Goal: Register for event/course

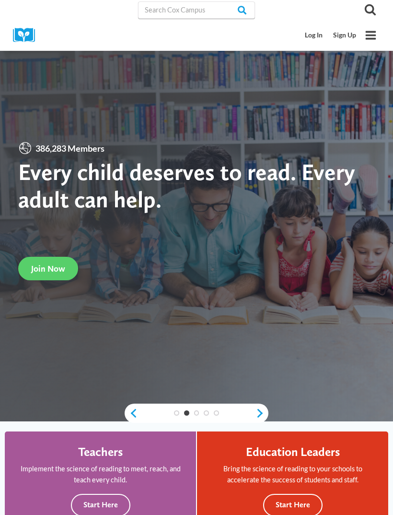
click at [346, 34] on link "Sign Up" at bounding box center [345, 35] width 34 height 18
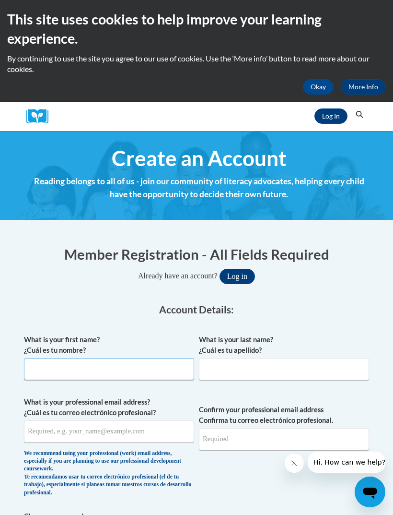
click at [47, 367] on input "What is your first name? ¿Cuál es tu nombre?" at bounding box center [109, 369] width 170 height 22
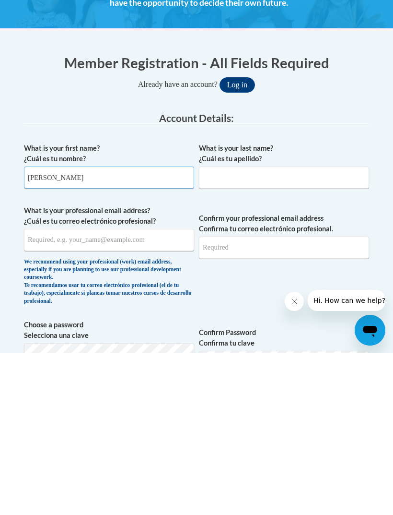
type input "[PERSON_NAME]"
click at [212, 328] on input "What is your last name? ¿Cuál es tu apellido?" at bounding box center [284, 339] width 170 height 22
type input "[PERSON_NAME]"
click at [35, 390] on input "What is your professional email address? ¿Cuál es tu correo electrónico profesi…" at bounding box center [109, 401] width 170 height 22
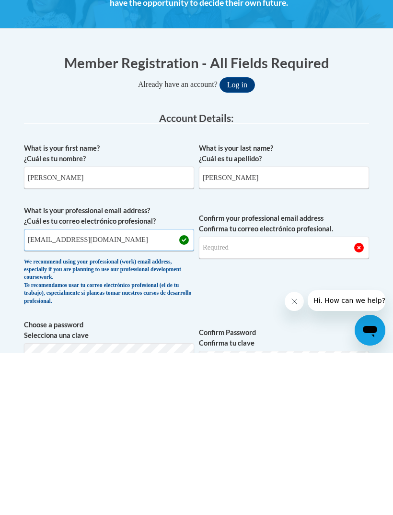
type input "[EMAIL_ADDRESS][DOMAIN_NAME]"
click at [211, 398] on input "Confirm your professional email address Confirma tu correo electrónico profesio…" at bounding box center [284, 409] width 170 height 22
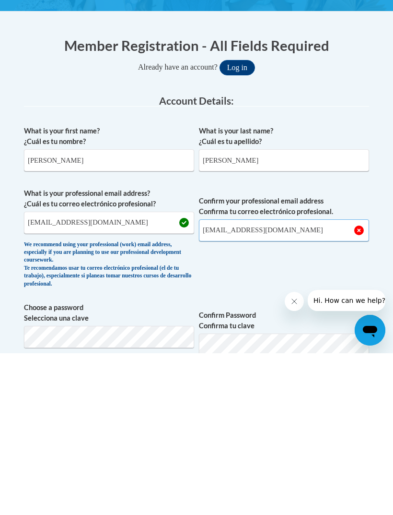
scroll to position [48, 0]
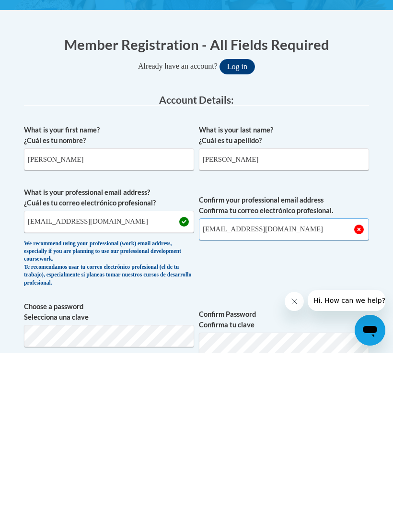
type input "[EMAIL_ADDRESS][DOMAIN_NAME]"
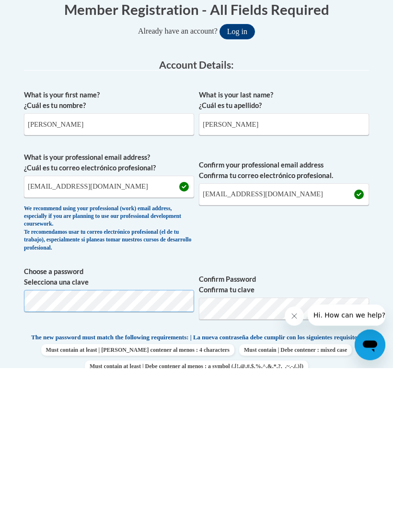
scroll to position [245, 0]
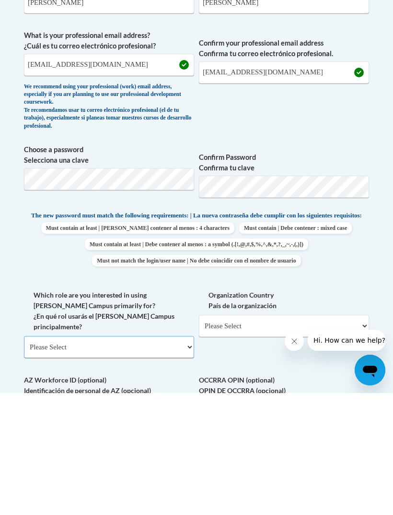
click at [38, 457] on select "Please Select College/University | Colegio/Universidad Community/Nonprofit Part…" at bounding box center [109, 468] width 170 height 22
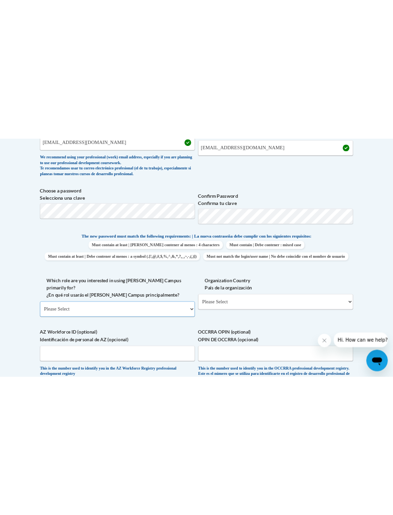
scroll to position [366, 0]
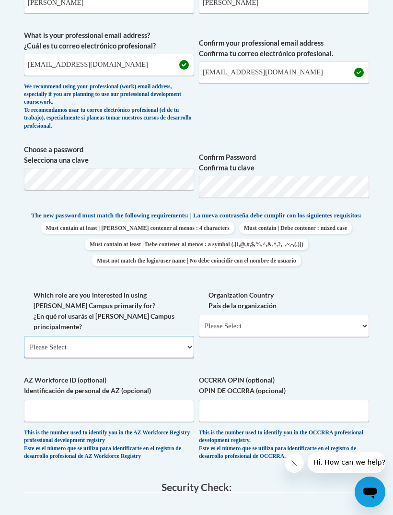
click at [179, 336] on select "Please Select College/University | Colegio/Universidad Community/Nonprofit Part…" at bounding box center [109, 347] width 170 height 22
select select "fbf2d438-af2f-41f8-98f1-81c410e29de3"
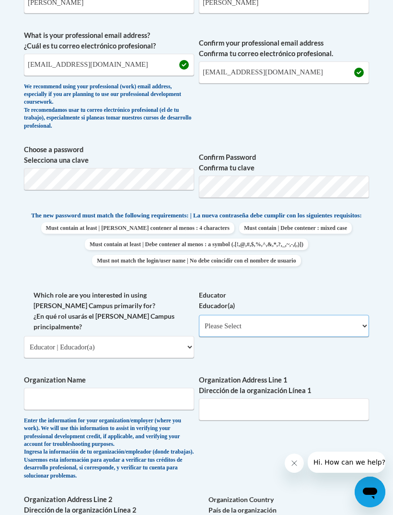
click at [313, 321] on select "Please Select Early Learning/Daycare Teacher/Family Home Care Provider | Maestr…" at bounding box center [284, 326] width 170 height 22
select select "5e2af403-4f2c-4e49-a02f-103e55d7b75b"
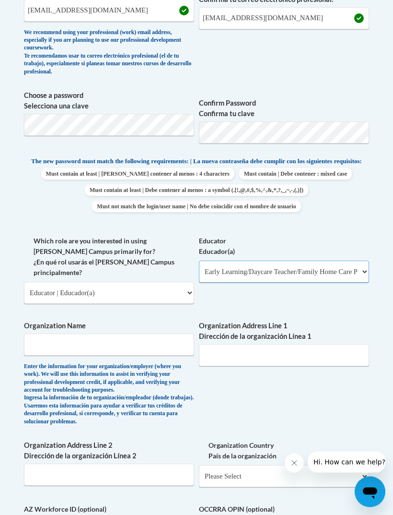
scroll to position [434, 0]
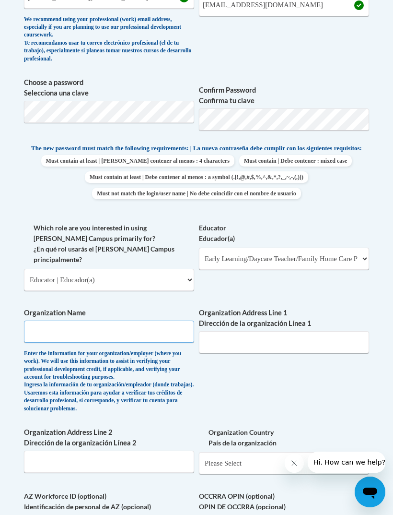
click at [146, 320] on input "Organization Name" at bounding box center [109, 331] width 170 height 22
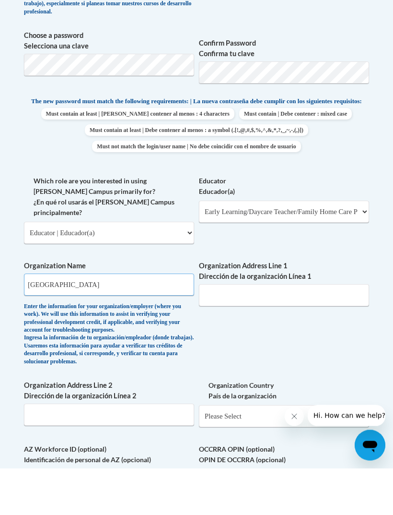
type input "Rose GARDEN LEARNING ACADEMY"
click at [333, 331] on input "Organization Address Line 1 Dirección de la organización Línea 1" at bounding box center [284, 342] width 170 height 22
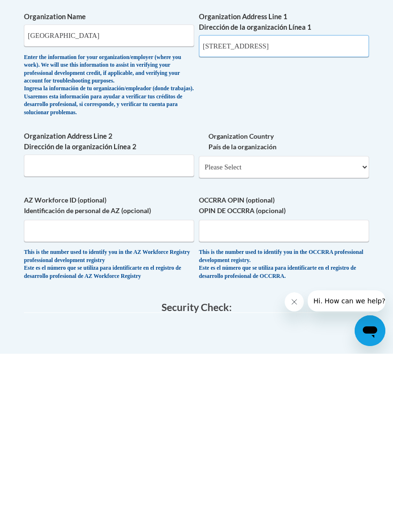
type input "4219 US Hwy 19"
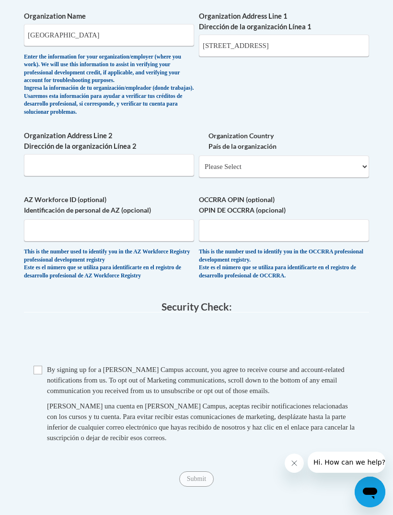
click at [29, 364] on div "Checkbox By signing up for a Cox Campus account, you agree to receive course an…" at bounding box center [196, 408] width 345 height 88
click at [39, 365] on input "Checkbox" at bounding box center [38, 369] width 9 height 9
checkbox input "true"
click at [201, 471] on input "Submit" at bounding box center [196, 478] width 35 height 15
click at [338, 131] on label "Organization Country País de la organización" at bounding box center [284, 140] width 170 height 21
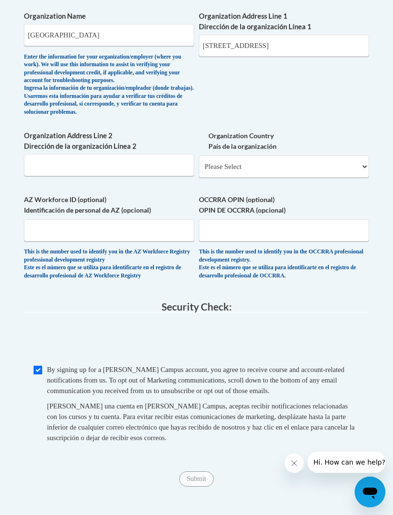
click at [338, 155] on select "Please Select United States | Estados Unidos Outside of the United States | Fue…" at bounding box center [284, 166] width 170 height 22
click at [337, 155] on select "Please Select United States | Estados Unidos Outside of the United States | Fue…" at bounding box center [284, 166] width 170 height 22
select select "ad49bcad-a171-4b2e-b99c-48b446064914"
select select
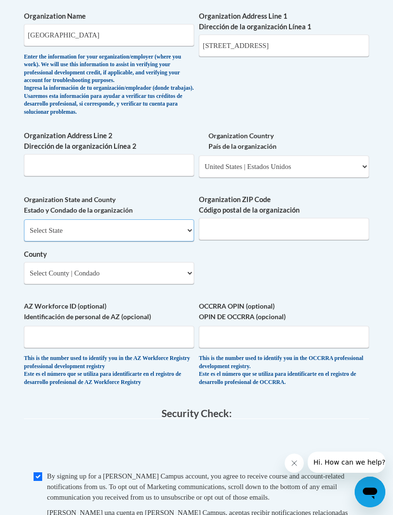
click at [149, 219] on select "Select State Alabama Alaska Arizona Arkansas California Colorado Connecticut De…" at bounding box center [109, 230] width 170 height 22
select select "Florida"
click at [278, 218] on input "Organization ZIP Code Código postal de la organización" at bounding box center [284, 229] width 170 height 22
type input "34652"
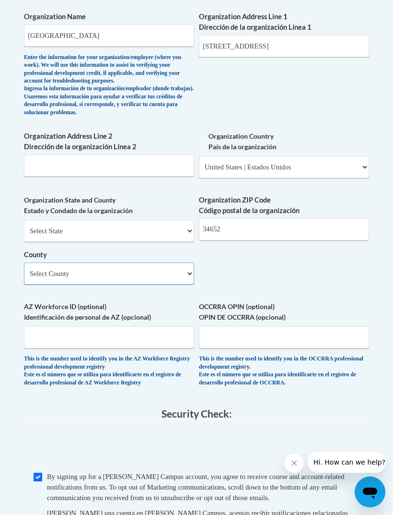
click at [149, 262] on select "Select County Alachua Baker Bay Bradford Brevard Broward Calhoun Charlotte Citr…" at bounding box center [109, 273] width 170 height 22
select select "Pasco"
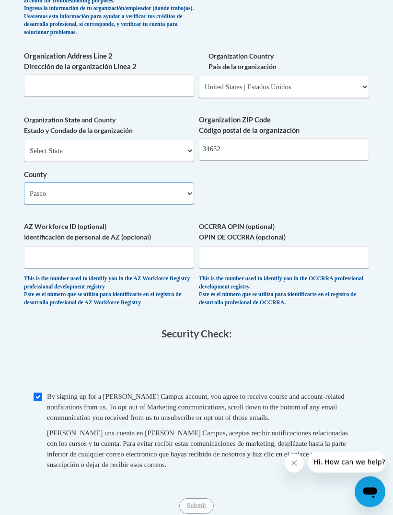
scroll to position [809, 0]
click at [77, 393] on span "By signing up for a Cox Campus account, you agree to receive course and account…" at bounding box center [196, 407] width 298 height 29
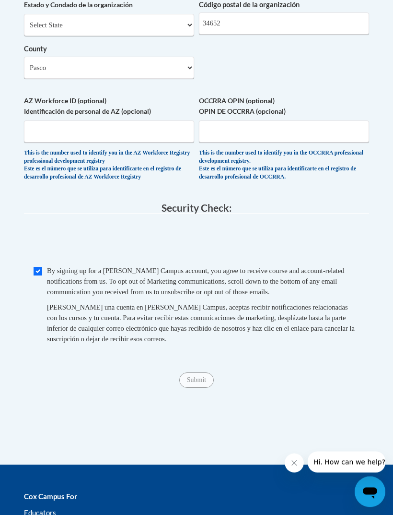
scroll to position [935, 0]
click at [53, 267] on span "By signing up for a Cox Campus account, you agree to receive course and account…" at bounding box center [196, 281] width 298 height 29
click at [35, 267] on input "Checkbox" at bounding box center [38, 271] width 9 height 9
click at [41, 229] on fieldset "Security Check: Enter the security code + = TextBox Checkbox" at bounding box center [196, 283] width 345 height 163
click at [42, 267] on input "Checkbox" at bounding box center [38, 271] width 9 height 9
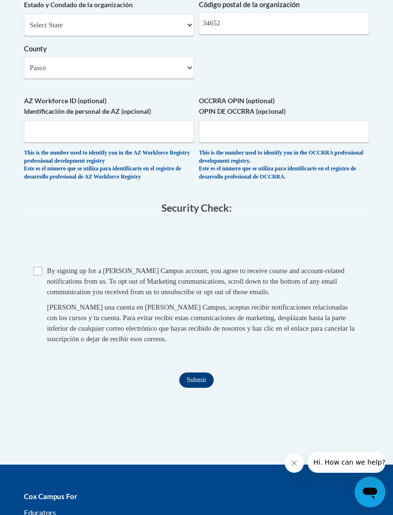
checkbox input "true"
click at [196, 372] on input "Submit" at bounding box center [196, 379] width 35 height 15
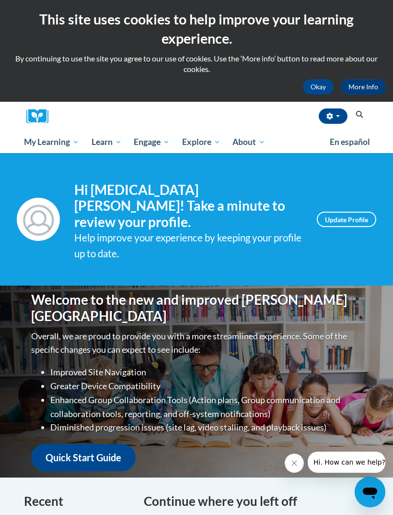
click at [0, 0] on span "Early Care and Learning" at bounding box center [0, 0] width 0 height 0
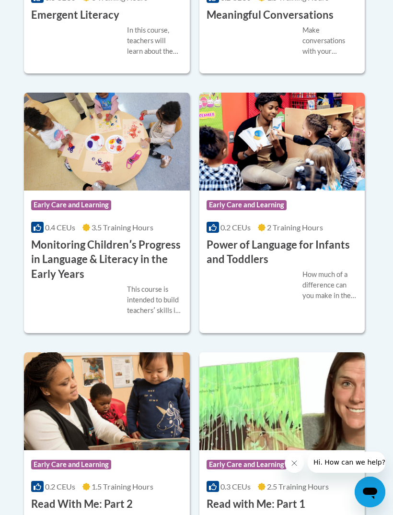
scroll to position [1348, 0]
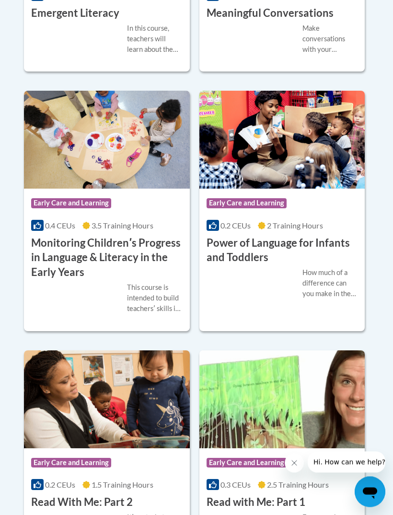
click at [312, 230] on span "2 Training Hours" at bounding box center [295, 225] width 56 height 9
click at [322, 268] on div "How much of a difference can you make in the life of a child just by talking? A…" at bounding box center [331, 284] width 56 height 32
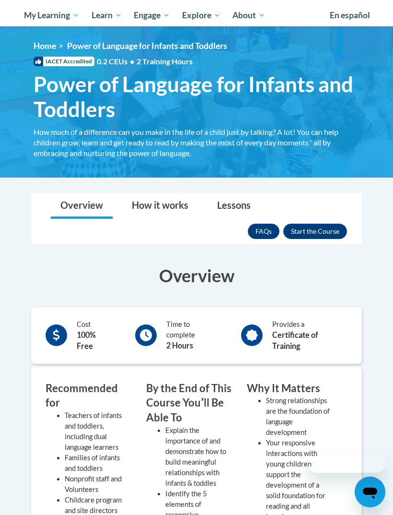
scroll to position [174, 0]
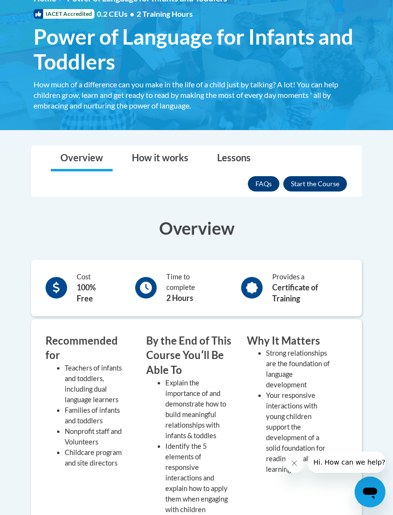
click at [328, 179] on button "Enroll" at bounding box center [315, 183] width 64 height 15
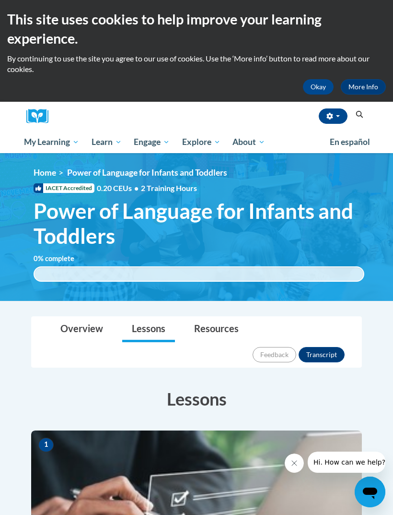
click at [0, 0] on span "Early Care and Learning" at bounding box center [0, 0] width 0 height 0
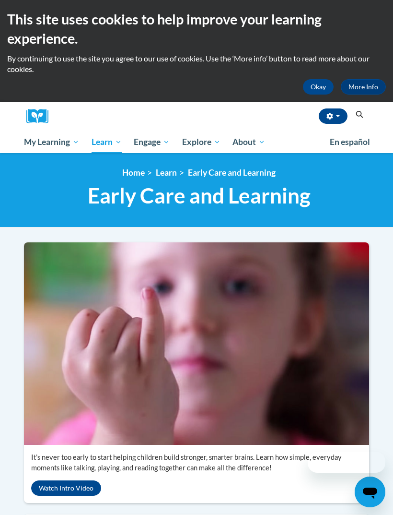
click at [0, 0] on span "My Course Progress" at bounding box center [0, 0] width 0 height 0
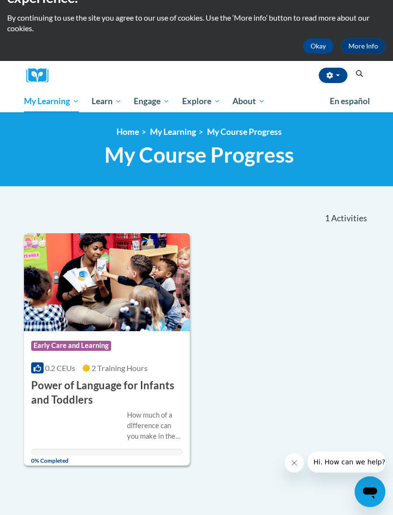
scroll to position [41, 0]
click at [73, 277] on img at bounding box center [107, 282] width 166 height 98
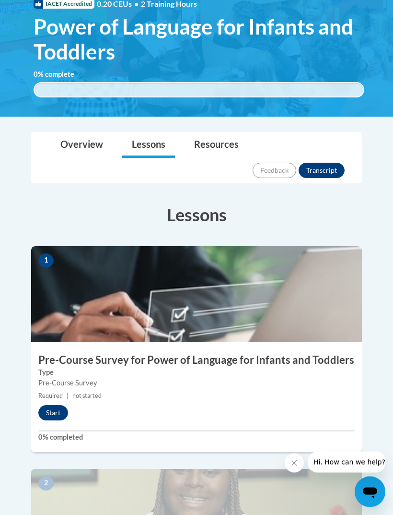
scroll to position [185, 0]
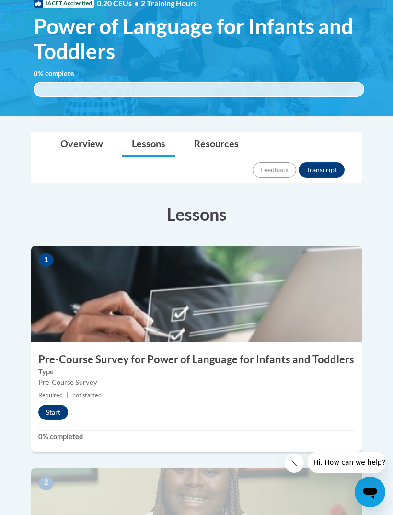
click at [51, 404] on button "Start" at bounding box center [53, 411] width 30 height 15
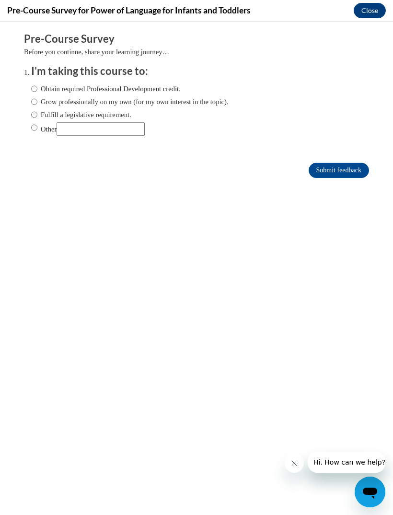
scroll to position [0, 0]
click at [36, 85] on input "Obtain required Professional Development credit." at bounding box center [34, 88] width 6 height 11
radio input "true"
click at [351, 172] on input "Submit feedback" at bounding box center [339, 170] width 60 height 15
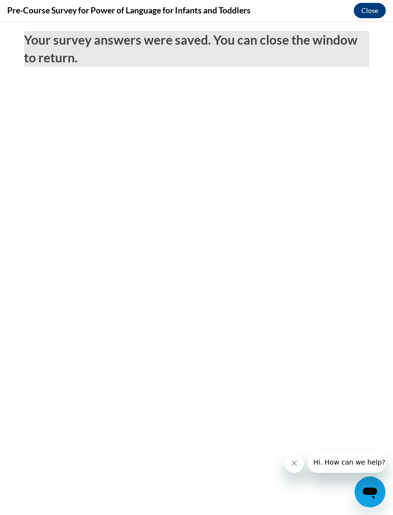
click at [372, 12] on button "Close" at bounding box center [370, 10] width 32 height 15
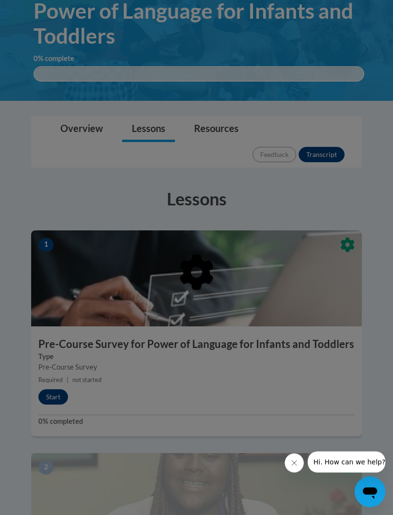
click at [378, 249] on div at bounding box center [196, 257] width 393 height 515
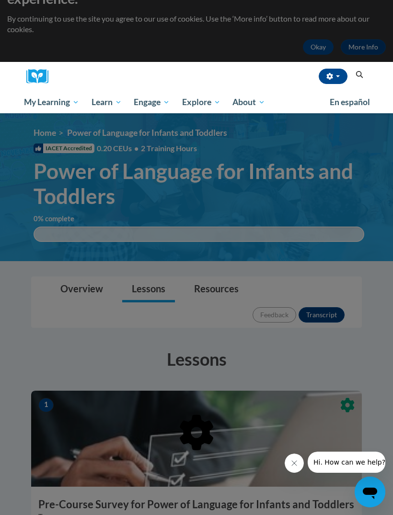
scroll to position [1, 0]
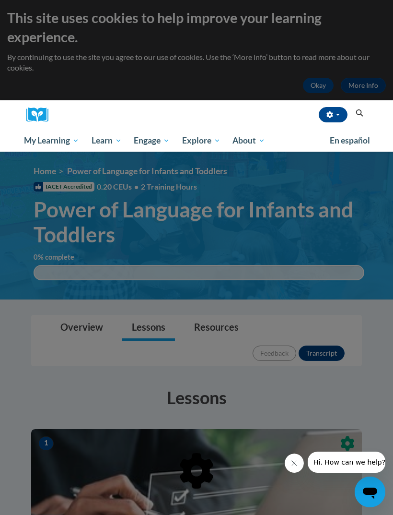
click at [362, 229] on div at bounding box center [196, 257] width 393 height 515
click at [15, 171] on div at bounding box center [196, 257] width 393 height 515
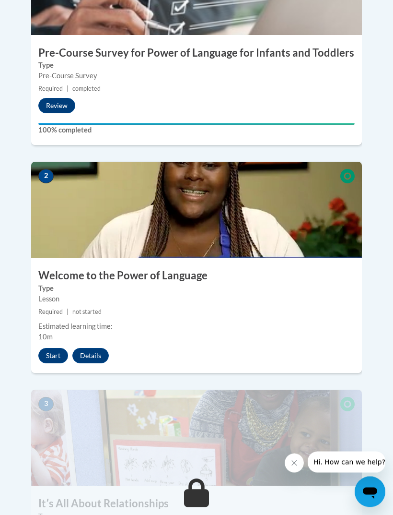
scroll to position [492, 0]
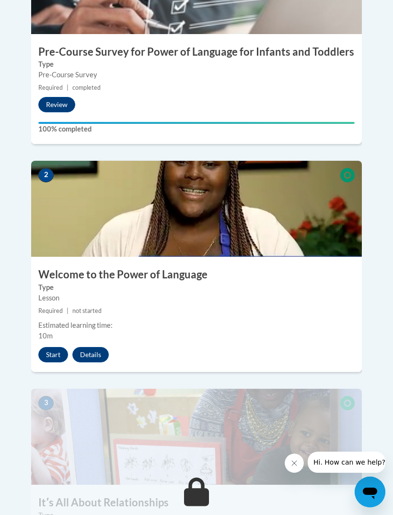
click at [45, 347] on button "Start" at bounding box center [53, 354] width 30 height 15
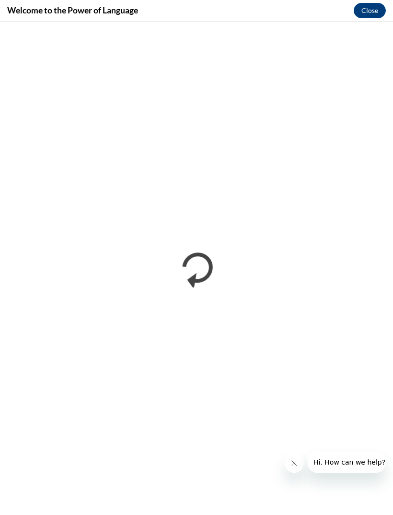
scroll to position [0, 0]
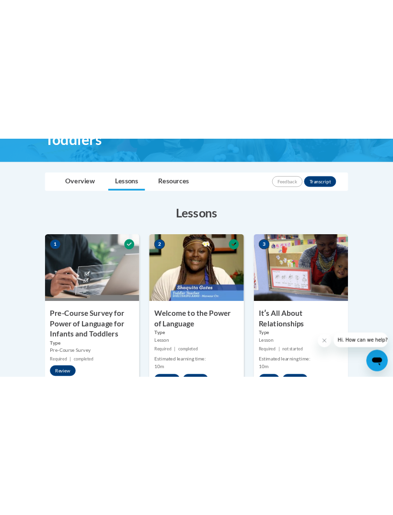
scroll to position [653, 0]
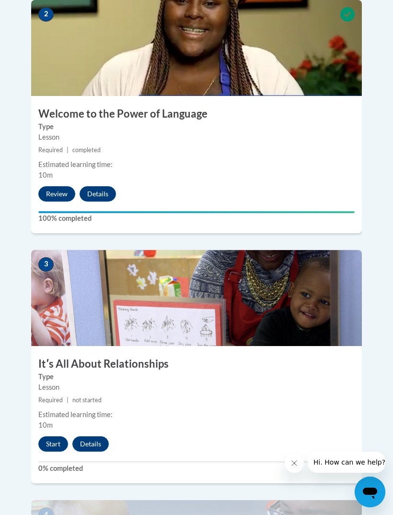
click at [53, 436] on button "Start" at bounding box center [53, 443] width 30 height 15
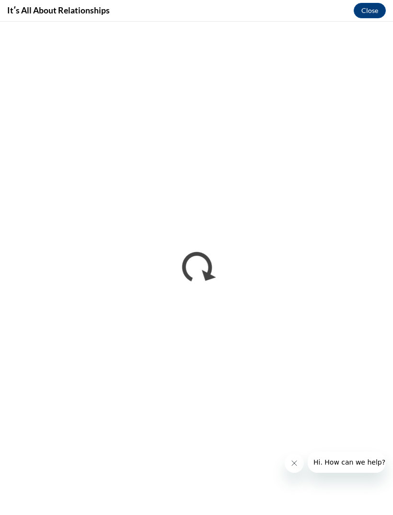
scroll to position [0, 0]
click at [292, 464] on icon "Close message from company" at bounding box center [295, 463] width 8 height 8
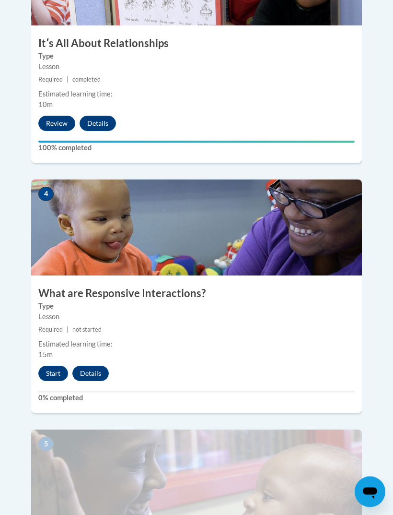
scroll to position [978, 0]
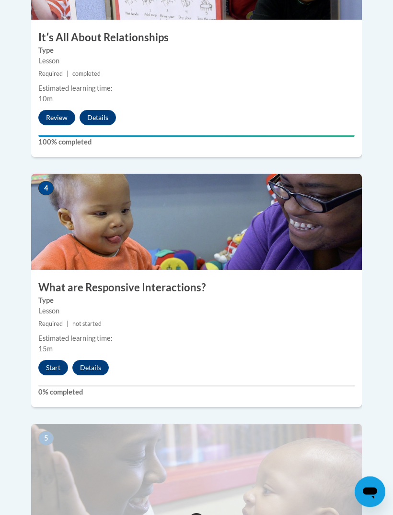
click at [52, 360] on button "Start" at bounding box center [53, 367] width 30 height 15
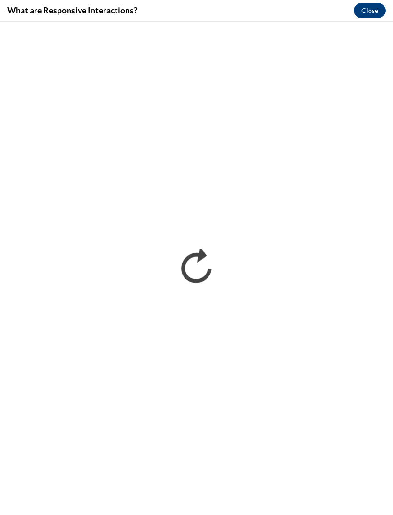
scroll to position [0, 0]
